Goal: Navigation & Orientation: Find specific page/section

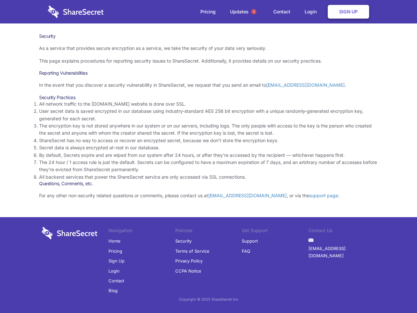
click at [209, 156] on li "By default, Secrets expire and are wiped from our system after 24 hours, or aft…" at bounding box center [208, 155] width 339 height 7
click at [254, 12] on span "1" at bounding box center [253, 11] width 5 height 5
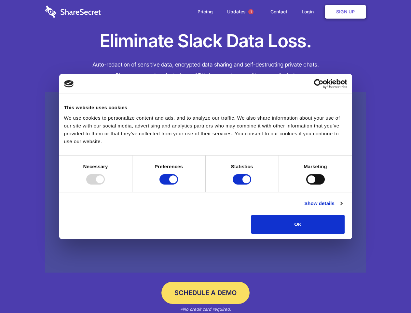
click at [105, 184] on div at bounding box center [95, 179] width 19 height 10
click at [178, 184] on input "Preferences" at bounding box center [169, 179] width 19 height 10
checkbox input "false"
click at [243, 184] on input "Statistics" at bounding box center [242, 179] width 19 height 10
checkbox input "false"
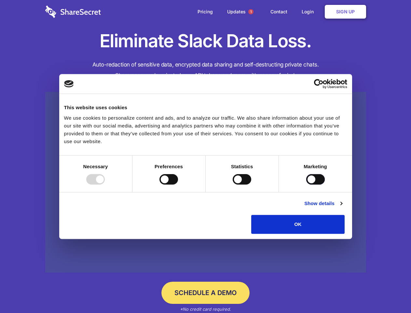
click at [307, 184] on input "Marketing" at bounding box center [316, 179] width 19 height 10
checkbox input "true"
click at [342, 207] on link "Show details" at bounding box center [324, 203] width 38 height 8
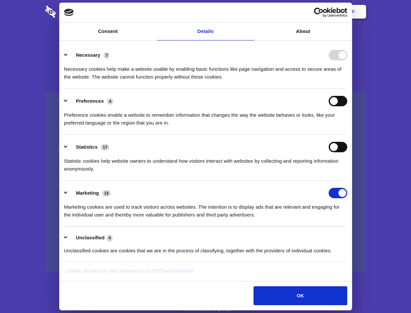
click at [351, 236] on ul "Necessary 7 Necessary cookies help make a website usable by enabling basic func…" at bounding box center [206, 153] width 290 height 220
click at [251, 12] on span "1" at bounding box center [251, 11] width 5 height 5
